Goal: Find specific page/section: Find specific page/section

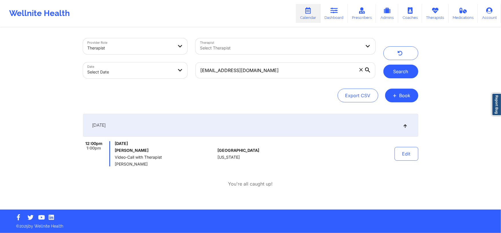
type input "[EMAIL_ADDRESS][DOMAIN_NAME]"
click at [410, 72] on button "Search" at bounding box center [401, 72] width 35 height 14
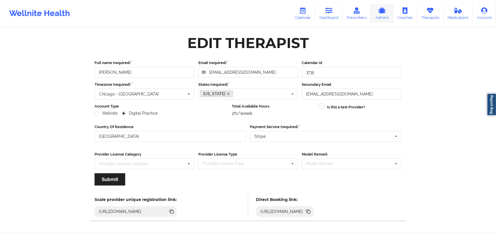
drag, startPoint x: 0, startPoint y: 0, endPoint x: 380, endPoint y: 17, distance: 380.5
click at [437, 13] on link "Therapists" at bounding box center [430, 13] width 27 height 19
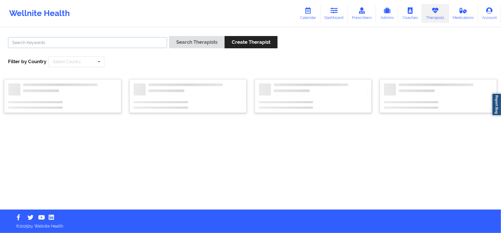
drag, startPoint x: 166, startPoint y: 43, endPoint x: 158, endPoint y: 42, distance: 8.1
click at [166, 43] on input "text" at bounding box center [87, 42] width 159 height 11
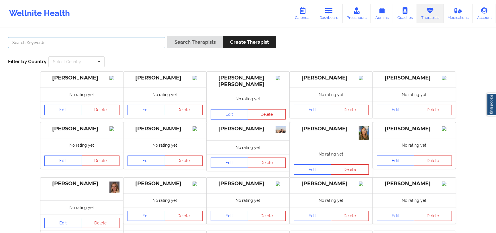
paste input "Dijana Behremovic-Durmic -"
click at [191, 40] on button "Search Therapists" at bounding box center [195, 42] width 56 height 12
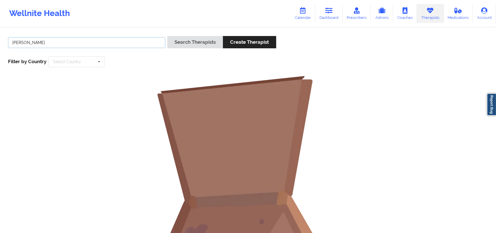
click at [129, 46] on input "Dijana Behremovic-Durmic" at bounding box center [86, 42] width 157 height 11
click at [47, 44] on input "Dijana Behremovic-Durmi" at bounding box center [86, 42] width 157 height 11
click at [167, 36] on button "Search Therapists" at bounding box center [195, 42] width 56 height 12
click at [56, 44] on input "Dijana Behremovic Durmi" at bounding box center [86, 42] width 157 height 11
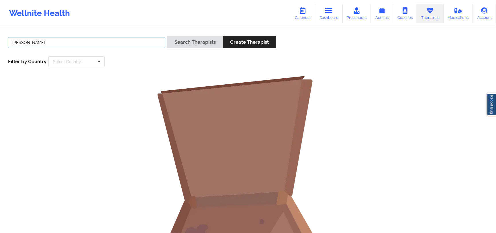
type input "Dijana Behremovic"
click at [167, 36] on button "Search Therapists" at bounding box center [195, 42] width 56 height 12
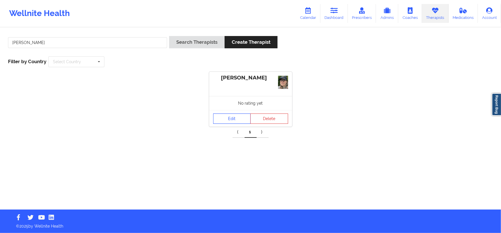
click at [238, 118] on link "Edit" at bounding box center [232, 119] width 38 height 10
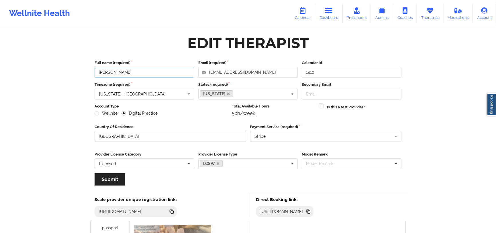
drag, startPoint x: 146, startPoint y: 73, endPoint x: 93, endPoint y: 73, distance: 53.0
click at [93, 73] on div "Full name (required) Dijana Behremovic-Durmic" at bounding box center [144, 69] width 104 height 18
click at [310, 212] on icon at bounding box center [308, 212] width 3 height 3
